Goal: Information Seeking & Learning: Learn about a topic

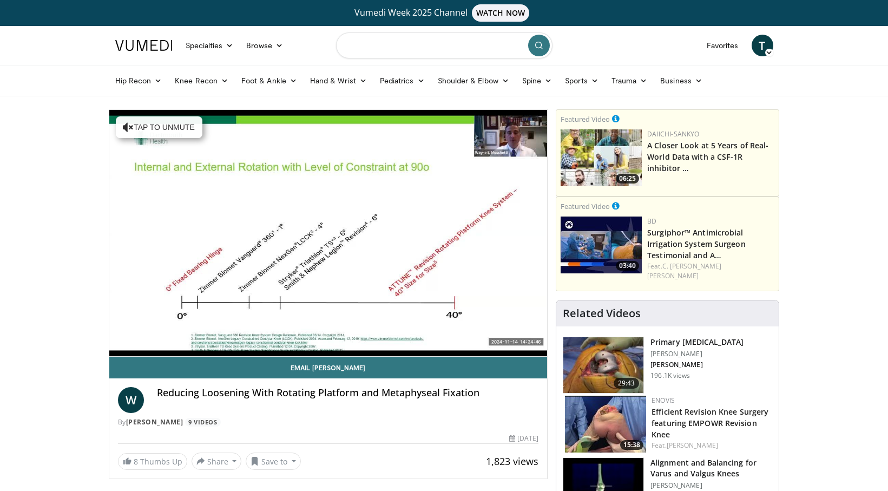
click at [379, 48] on input "Search topics, interventions" at bounding box center [444, 45] width 216 height 26
type input "**********"
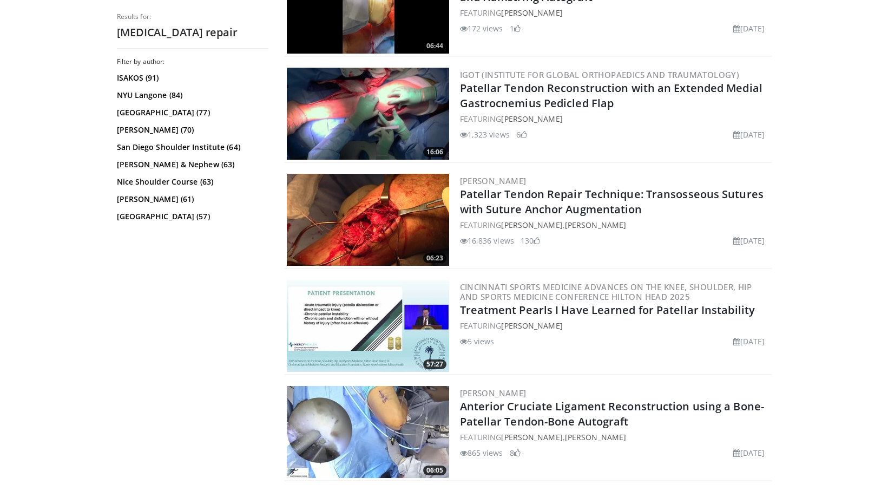
scroll to position [974, 0]
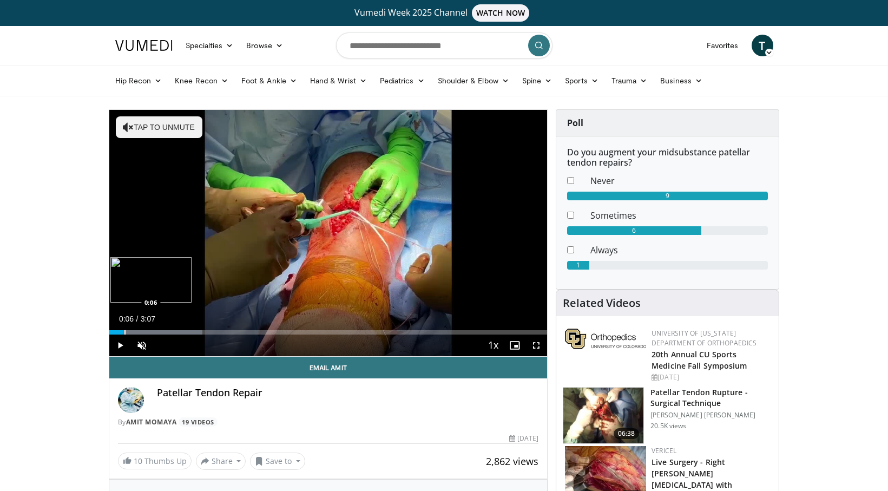
click at [124, 331] on div "Progress Bar" at bounding box center [124, 332] width 1 height 4
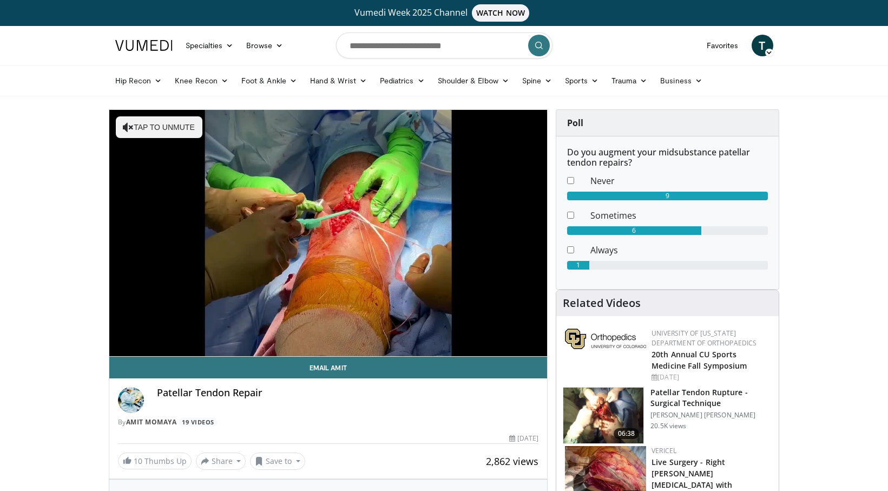
click at [0, 0] on div "Progress Bar" at bounding box center [0, 0] width 0 height 0
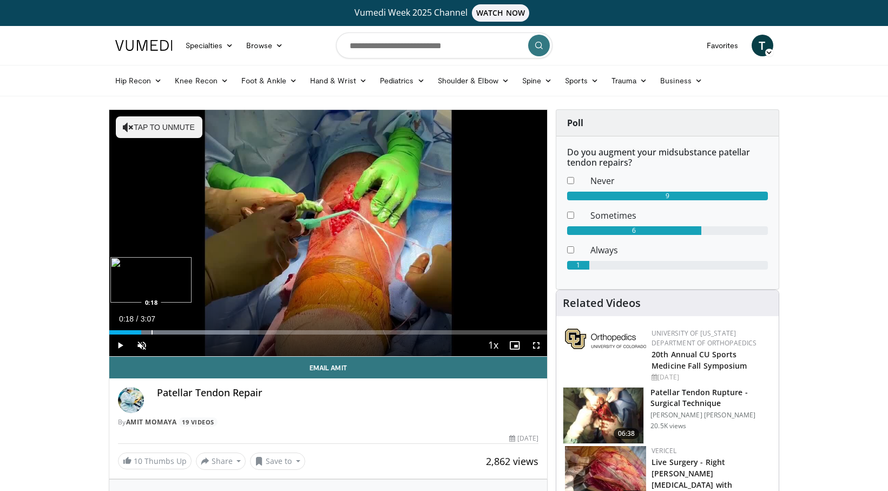
click at [151, 333] on div "Progress Bar" at bounding box center [151, 332] width 1 height 4
click at [183, 337] on div "Current Time 0:18 / Duration 3:07 Pause Skip Backward Skip Forward Unmute Loade…" at bounding box center [328, 345] width 438 height 22
click at [205, 335] on div "Current Time 0:20 / Duration 3:07 Pause Skip Backward Skip Forward Unmute Loade…" at bounding box center [328, 345] width 438 height 22
click at [234, 337] on div "Current Time 0:20 / Duration 3:07 Pause Skip Backward Skip Forward Unmute Loade…" at bounding box center [328, 345] width 438 height 22
click at [203, 327] on div "Loaded : 42.67% 0:22 0:40" at bounding box center [328, 329] width 438 height 10
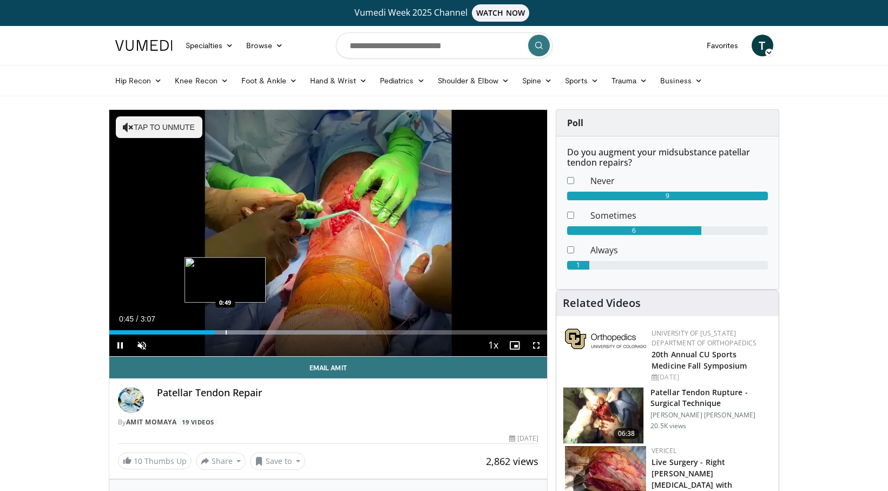
click at [227, 331] on div "Progress Bar" at bounding box center [226, 332] width 1 height 4
click at [238, 332] on div "Progress Bar" at bounding box center [237, 332] width 1 height 4
click at [248, 334] on div "Progress Bar" at bounding box center [248, 332] width 1 height 4
click at [262, 332] on div "Progress Bar" at bounding box center [261, 332] width 1 height 4
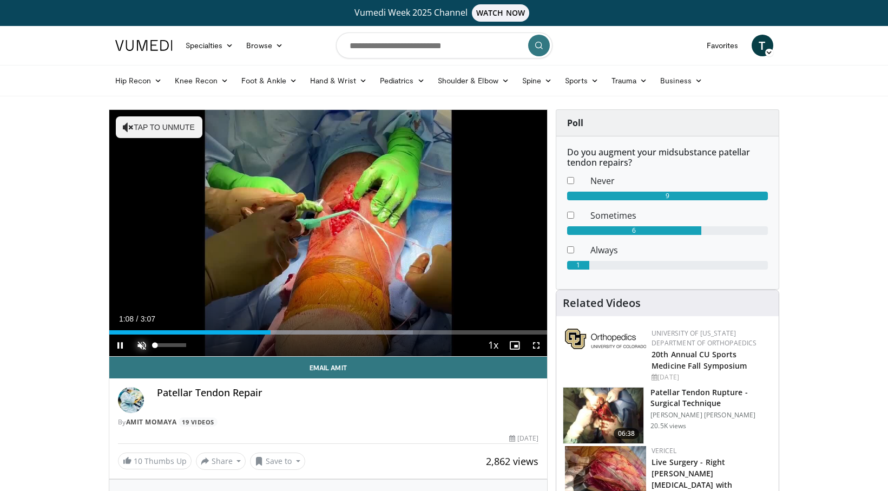
click at [145, 344] on span "Video Player" at bounding box center [142, 345] width 22 height 22
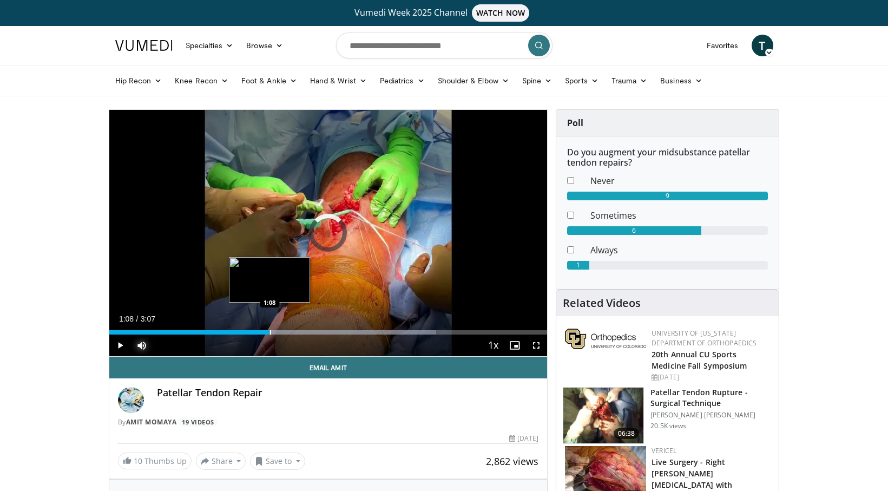
click at [269, 329] on div "Loaded : 74.70% 1:08 1:08" at bounding box center [328, 329] width 438 height 10
click at [259, 331] on div "Progress Bar" at bounding box center [259, 332] width 1 height 4
click at [289, 328] on div "Loaded : 74.70% 1:14 1:17" at bounding box center [328, 329] width 438 height 10
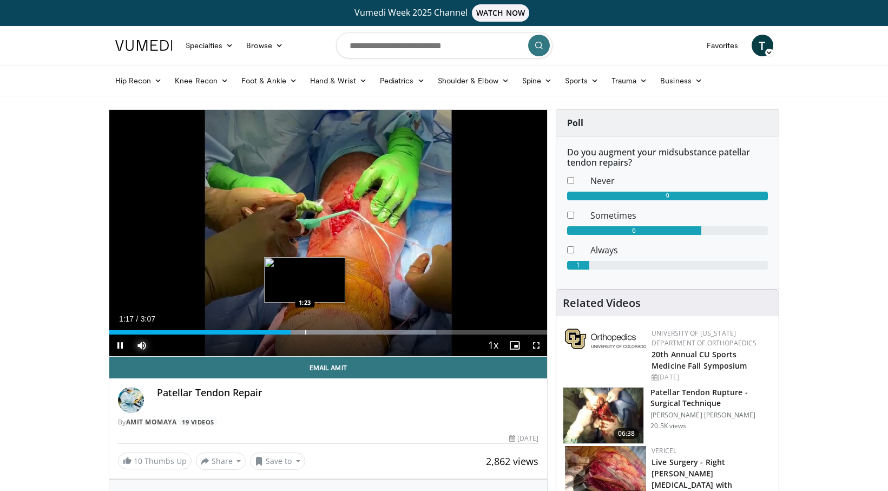
click at [306, 333] on div "Progress Bar" at bounding box center [305, 332] width 1 height 4
click at [313, 335] on div "Current Time 1:25 / Duration 3:07 Pause Skip Backward Skip Forward Mute 100% Lo…" at bounding box center [328, 345] width 438 height 22
click at [325, 333] on div "Progress Bar" at bounding box center [325, 332] width 1 height 4
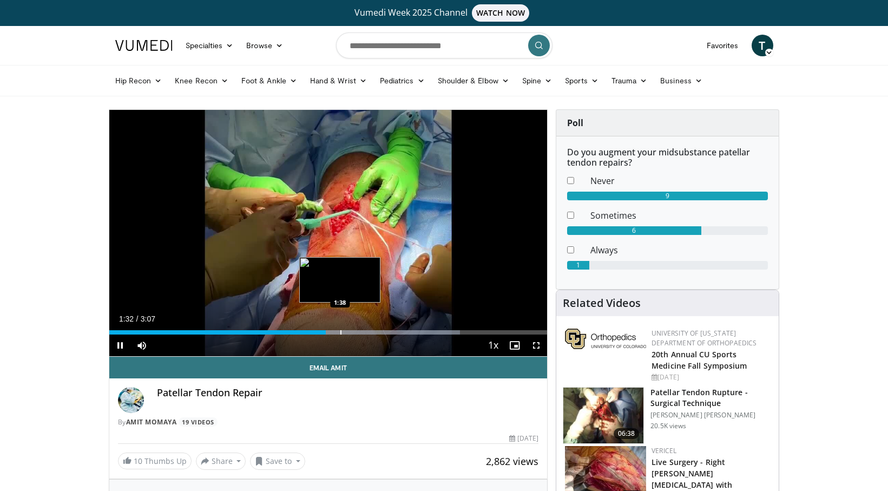
click at [341, 333] on div "Progress Bar" at bounding box center [359, 332] width 201 height 4
click at [360, 333] on div "Progress Bar" at bounding box center [360, 332] width 1 height 4
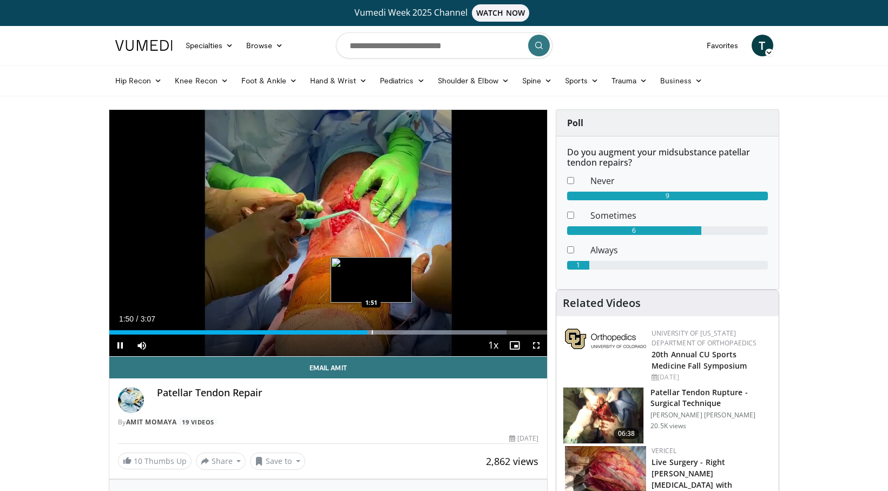
click at [373, 333] on div "Progress Bar" at bounding box center [372, 332] width 1 height 4
click at [387, 333] on div "Progress Bar" at bounding box center [386, 332] width 1 height 4
click at [393, 333] on div "Progress Bar" at bounding box center [392, 332] width 1 height 4
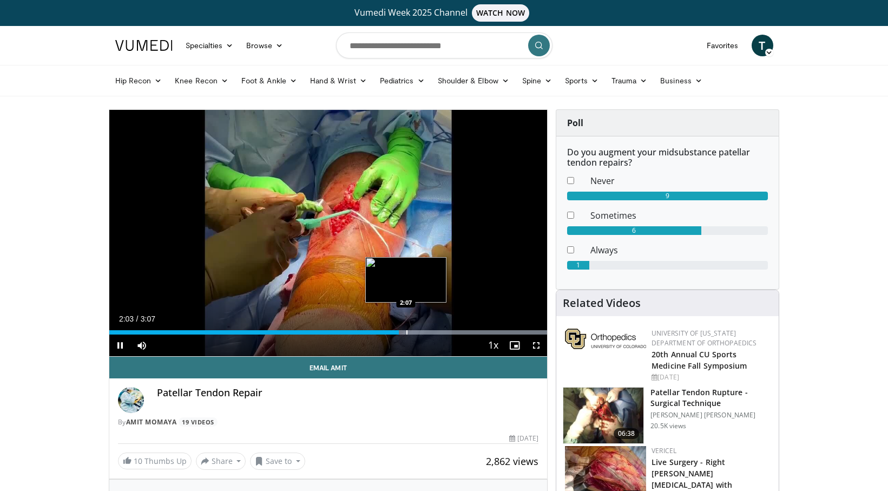
click at [405, 332] on div "Progress Bar" at bounding box center [436, 332] width 222 height 4
click at [430, 331] on div "Progress Bar" at bounding box center [430, 332] width 1 height 4
click at [457, 333] on div "Progress Bar" at bounding box center [457, 332] width 1 height 4
click at [472, 335] on div "Current Time 2:28 / Duration 3:07 Pause Skip Backward Skip Forward Mute 100% Lo…" at bounding box center [328, 345] width 438 height 22
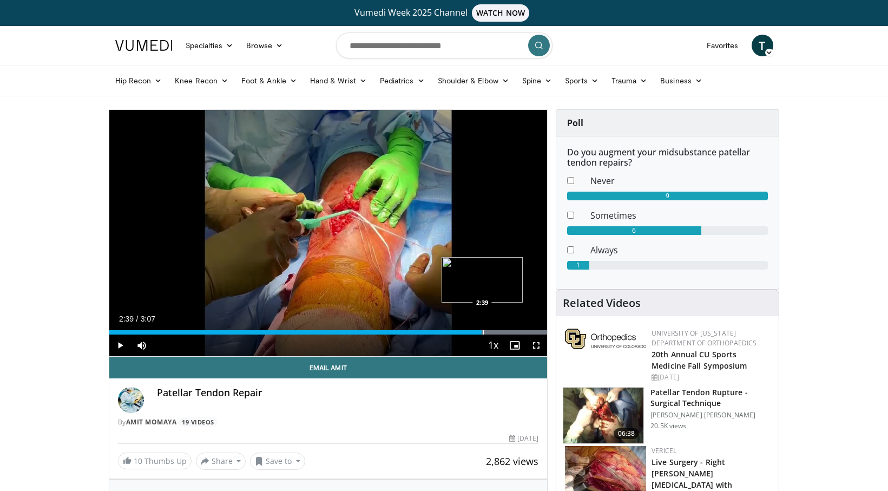
click at [483, 333] on div "Progress Bar" at bounding box center [483, 332] width 1 height 4
click at [519, 330] on div "Progress Bar" at bounding box center [519, 332] width 1 height 4
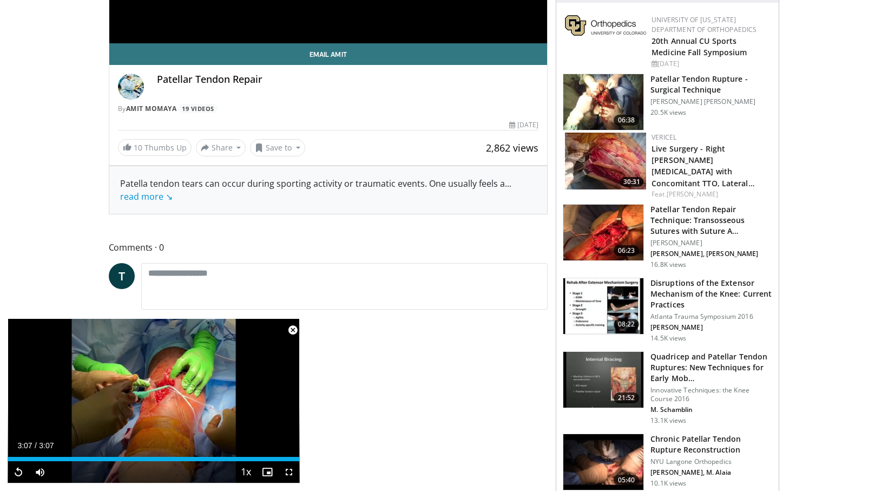
scroll to position [379, 0]
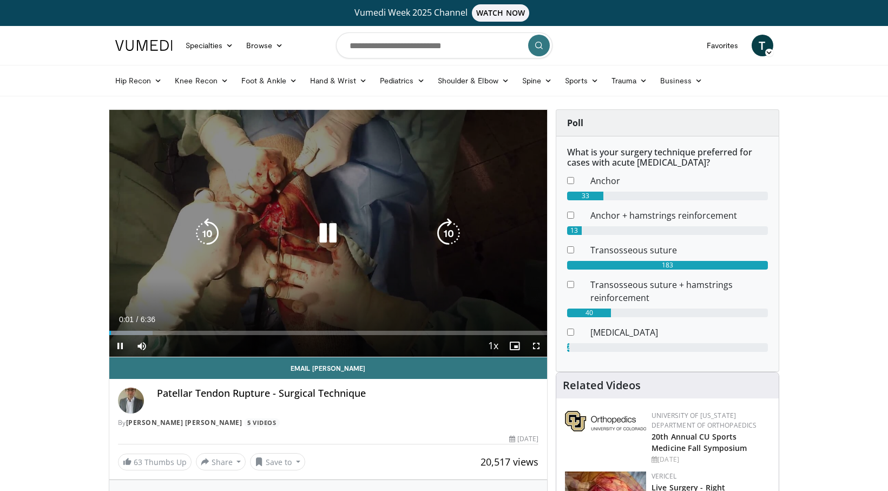
click at [334, 226] on icon "Video Player" at bounding box center [328, 233] width 30 height 30
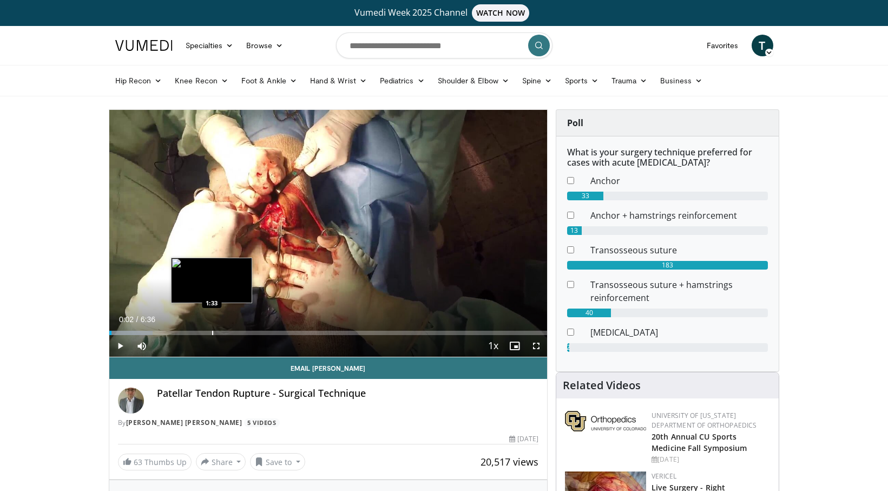
click at [212, 328] on div "Loaded : 9.97% 0:02 1:33" at bounding box center [328, 330] width 438 height 10
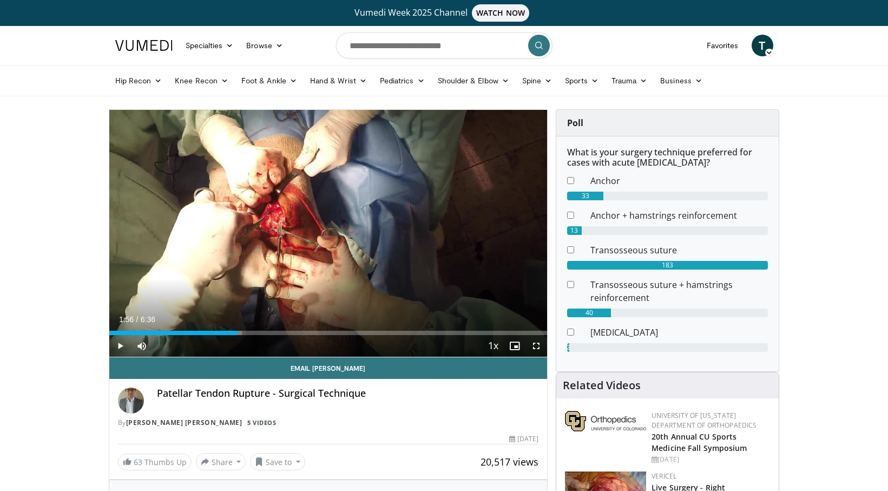
click at [239, 332] on div "Progress Bar" at bounding box center [239, 333] width 1 height 4
click at [275, 334] on div "Progress Bar" at bounding box center [275, 333] width 1 height 4
click at [118, 341] on span "Video Player" at bounding box center [120, 346] width 22 height 22
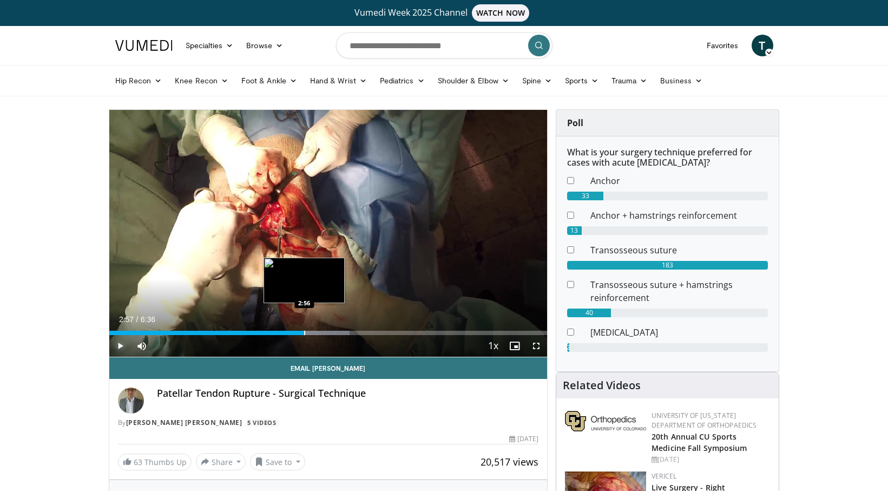
click at [305, 331] on div "Loaded : 54.95% 2:57 2:56" at bounding box center [328, 333] width 438 height 4
click at [346, 332] on div "Loaded : 57.45% 2:58 3:32" at bounding box center [328, 333] width 438 height 4
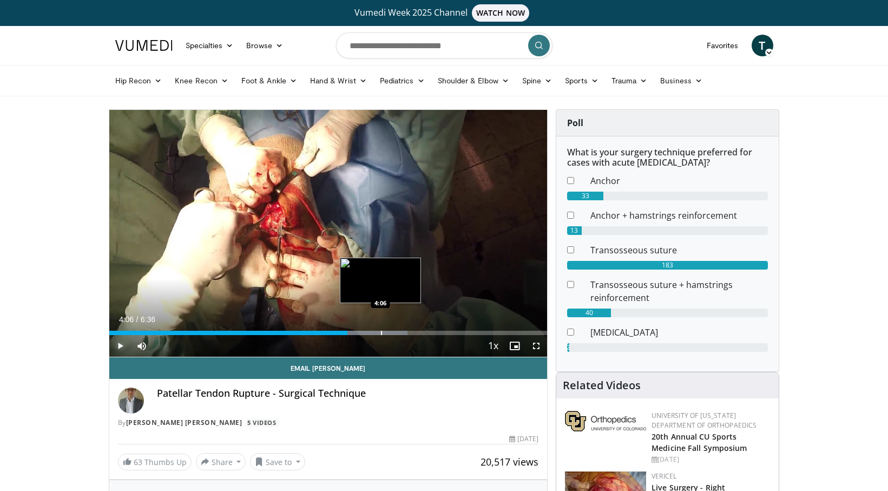
click at [380, 328] on div "Loaded : 68.08% 3:36 4:06" at bounding box center [328, 330] width 438 height 10
click at [419, 334] on div "Progress Bar" at bounding box center [419, 333] width 1 height 4
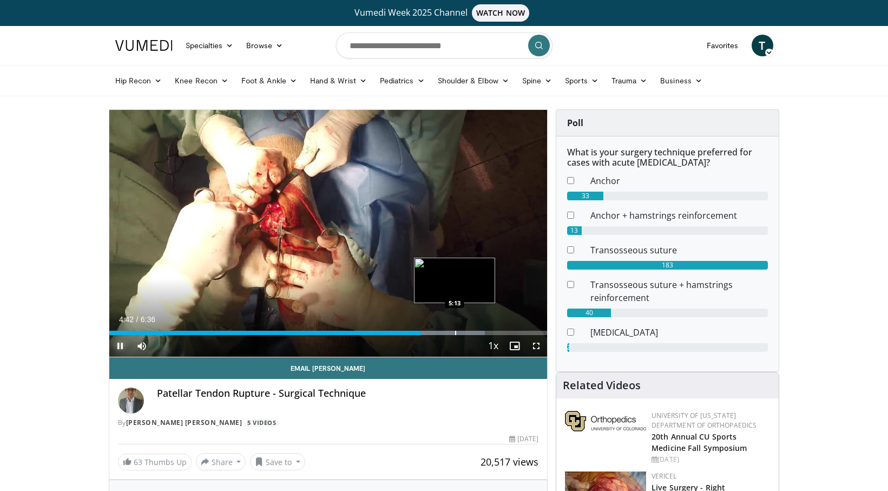
click at [455, 333] on div "Progress Bar" at bounding box center [455, 333] width 1 height 4
click at [468, 332] on div "Progress Bar" at bounding box center [468, 333] width 1 height 4
click at [495, 330] on div "Loaded : 97.43% 5:26 5:49" at bounding box center [328, 330] width 438 height 10
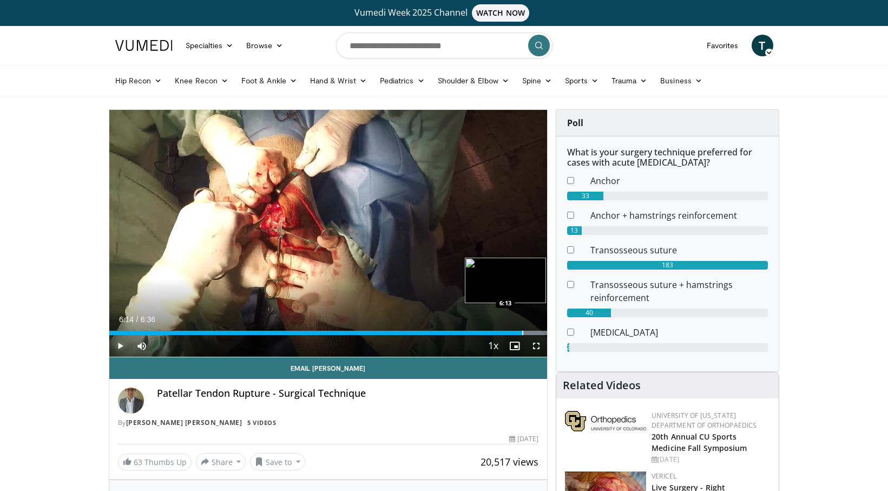
click at [522, 331] on div "Progress Bar" at bounding box center [522, 333] width 1 height 4
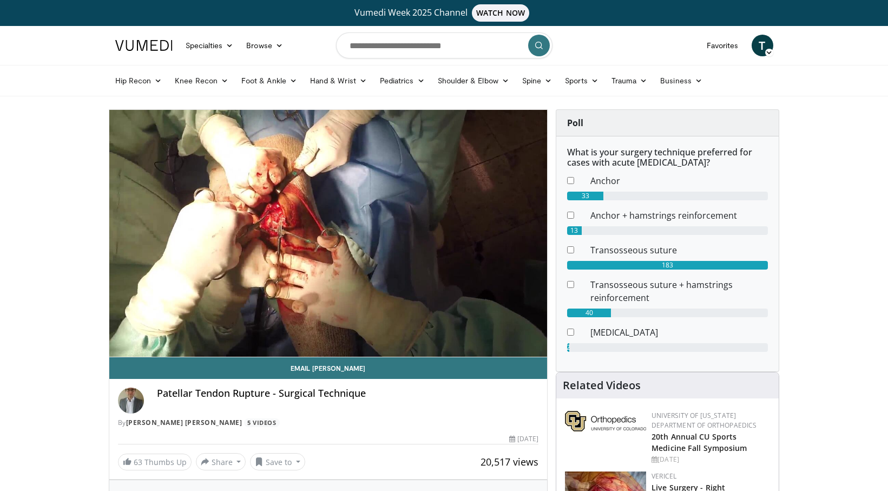
click at [489, 331] on div "10 seconds Tap to unmute" at bounding box center [328, 233] width 438 height 247
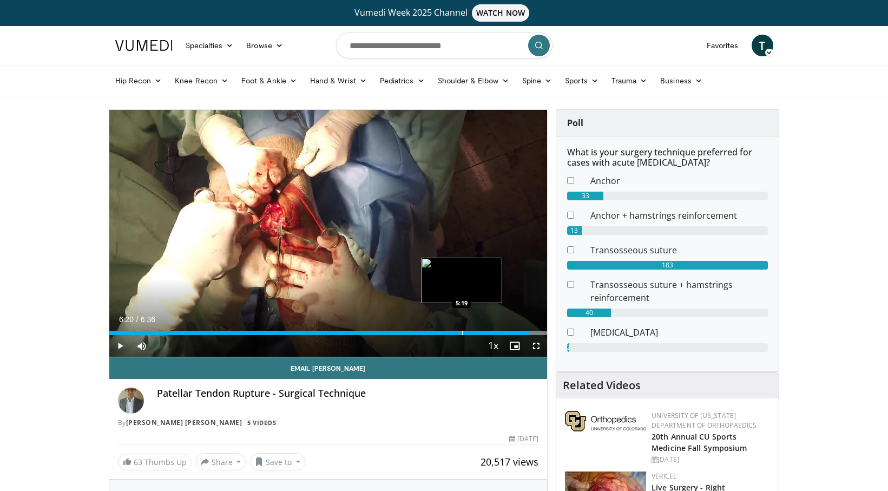
click at [458, 331] on div "Loaded : 100.00% 6:20 5:19" at bounding box center [328, 333] width 438 height 4
click at [436, 331] on div "5:16" at bounding box center [283, 333] width 349 height 4
click at [425, 328] on div "Loaded : 82.44% 4:56 4:54" at bounding box center [328, 330] width 438 height 10
click at [457, 331] on div "Progress Bar" at bounding box center [457, 333] width 1 height 4
click at [459, 331] on div "Progress Bar" at bounding box center [458, 333] width 1 height 4
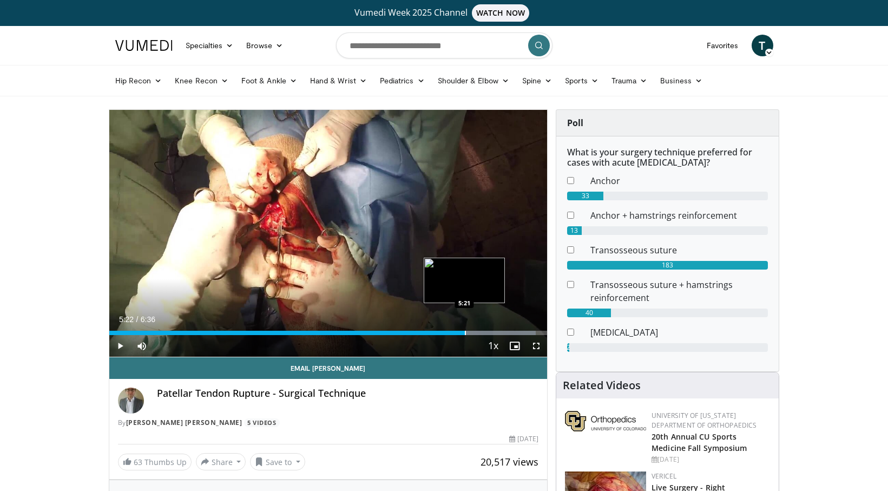
click at [473, 331] on div "Progress Bar" at bounding box center [484, 333] width 103 height 4
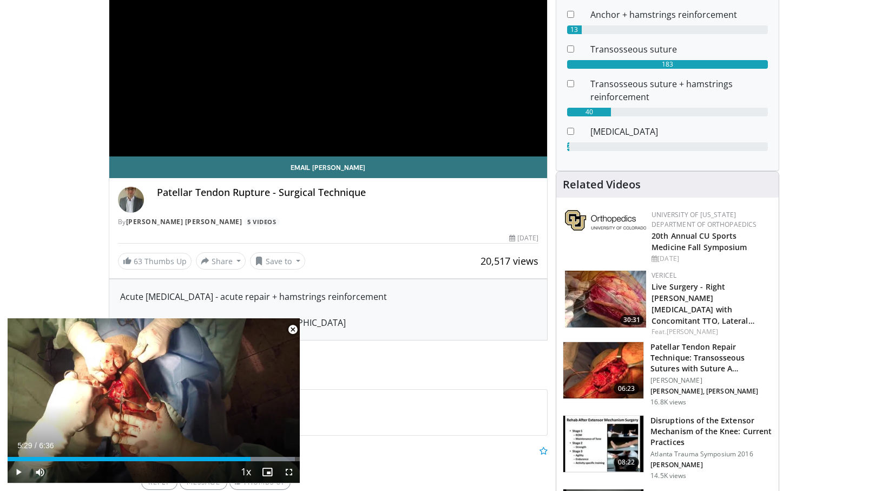
scroll to position [54, 0]
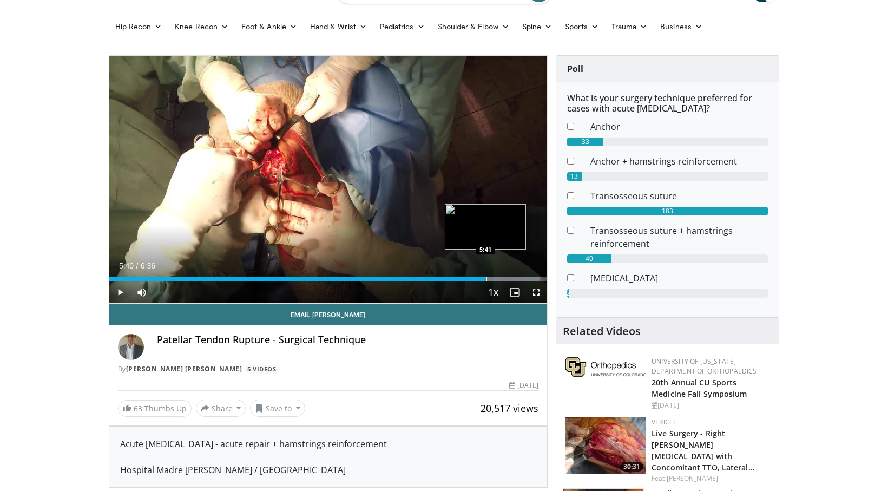
click at [486, 278] on div "Progress Bar" at bounding box center [486, 279] width 1 height 4
click at [502, 280] on div "Loaded : 100.00% 5:40 5:47" at bounding box center [328, 279] width 438 height 4
click at [504, 280] on div "Progress Bar" at bounding box center [503, 279] width 1 height 4
click at [523, 281] on div "Progress Bar" at bounding box center [522, 279] width 1 height 4
click at [534, 281] on div "Progress Bar" at bounding box center [534, 279] width 1 height 4
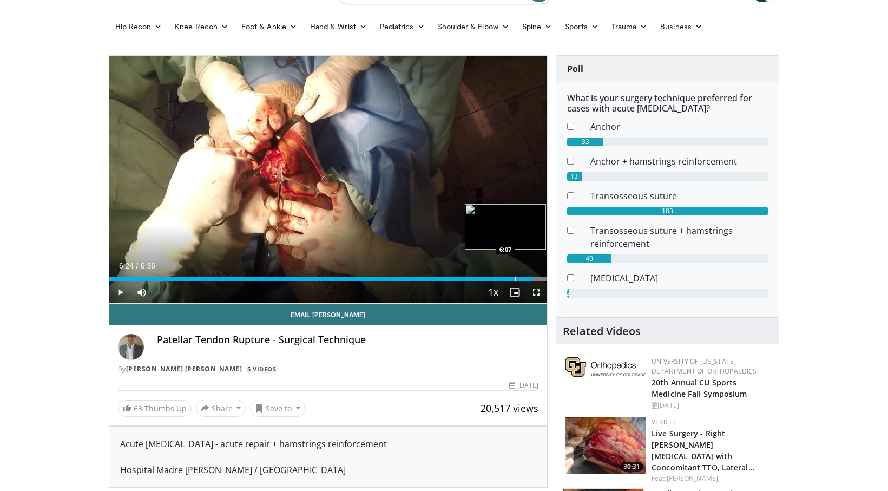
click at [515, 280] on div "Progress Bar" at bounding box center [515, 279] width 1 height 4
click at [490, 281] on div "Progress Bar" at bounding box center [490, 279] width 1 height 4
click at [482, 282] on div "Video Player" at bounding box center [481, 292] width 2 height 22
click at [474, 277] on div "5:30" at bounding box center [291, 279] width 365 height 4
click at [467, 276] on div "Loaded : 100.00% 5:24 5:24" at bounding box center [328, 276] width 438 height 10
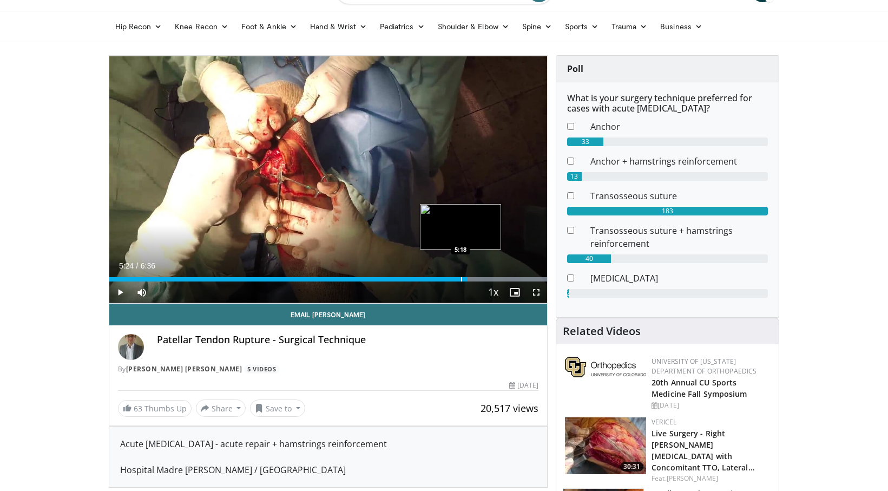
click at [461, 276] on div "Loaded : 100.00% 5:24 5:18" at bounding box center [328, 276] width 438 height 10
click at [475, 276] on div "Loaded : 100.00% 5:19 5:29" at bounding box center [328, 276] width 438 height 10
click at [487, 277] on div "Progress Bar" at bounding box center [486, 279] width 1 height 4
click at [488, 278] on div "Progress Bar" at bounding box center [488, 279] width 1 height 4
click at [494, 278] on div "Progress Bar" at bounding box center [493, 279] width 1 height 4
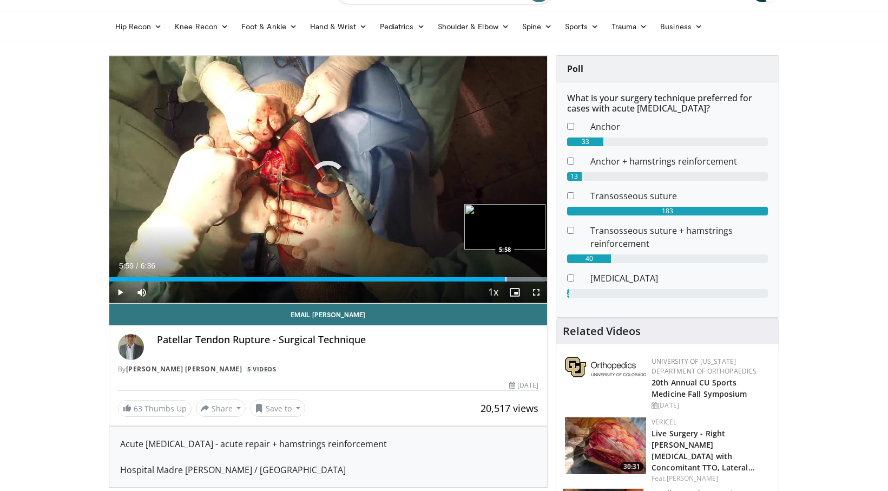
click at [506, 278] on div "Progress Bar" at bounding box center [505, 279] width 1 height 4
click at [480, 278] on div "5:37" at bounding box center [295, 279] width 373 height 4
click at [469, 282] on div "Current Time 5:36 / Duration 6:36 Play Skip Backward Skip Forward Mute 81% Load…" at bounding box center [328, 292] width 438 height 22
click at [462, 282] on div "Current Time 5:36 / Duration 6:36 Play Skip Backward Skip Forward Mute 81% Load…" at bounding box center [328, 292] width 438 height 22
click at [458, 278] on div "5:36" at bounding box center [294, 279] width 371 height 4
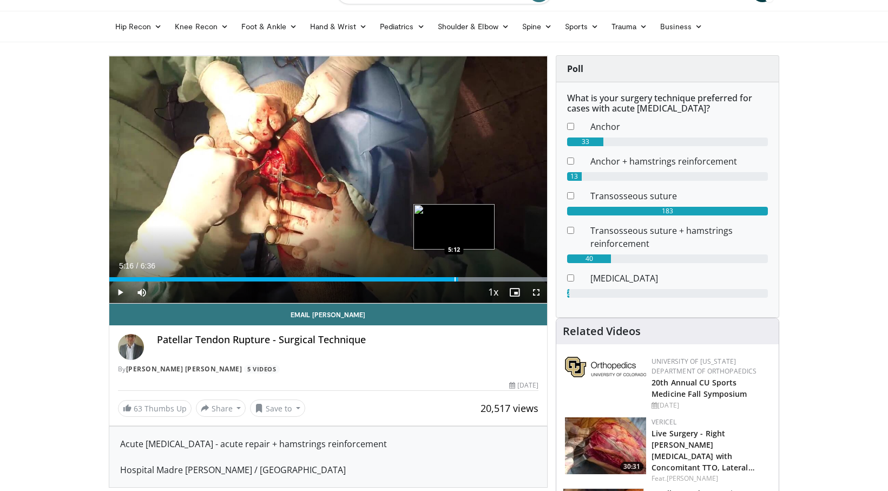
click at [452, 278] on div "5:16" at bounding box center [284, 279] width 350 height 4
click at [446, 278] on div "Progress Bar" at bounding box center [446, 279] width 1 height 4
click at [429, 279] on div "Progress Bar" at bounding box center [429, 279] width 1 height 4
click at [412, 278] on div "Progress Bar" at bounding box center [412, 279] width 1 height 4
click at [121, 287] on span "Video Player" at bounding box center [120, 292] width 22 height 22
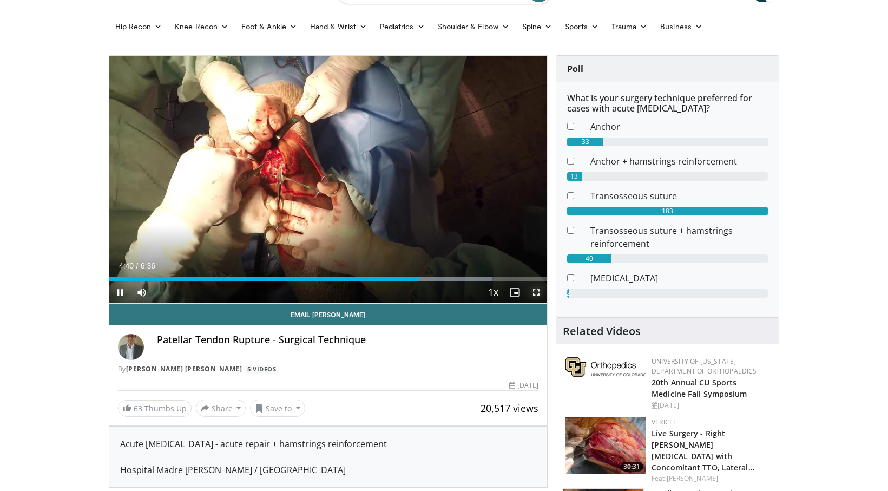
click at [539, 290] on span "Video Player" at bounding box center [536, 292] width 22 height 22
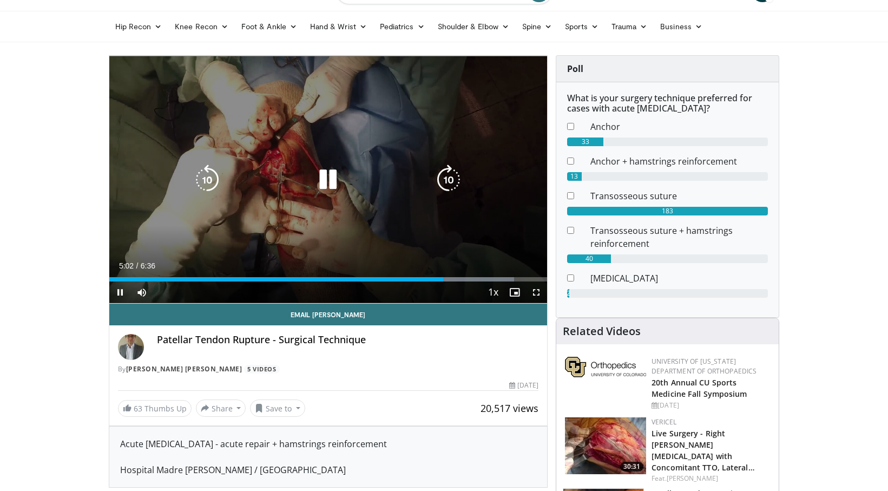
click at [341, 183] on icon "Video Player" at bounding box center [328, 179] width 30 height 30
